Goal: Task Accomplishment & Management: Use online tool/utility

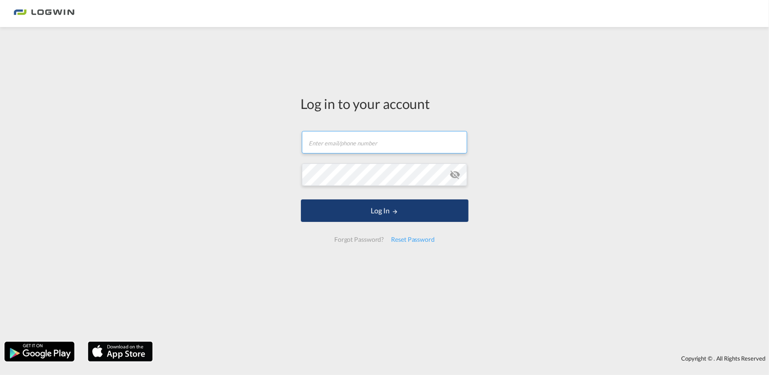
type input "[PERSON_NAME][EMAIL_ADDRESS][DOMAIN_NAME]"
click at [365, 209] on button "Log In" at bounding box center [385, 211] width 168 height 23
